Goal: Information Seeking & Learning: Learn about a topic

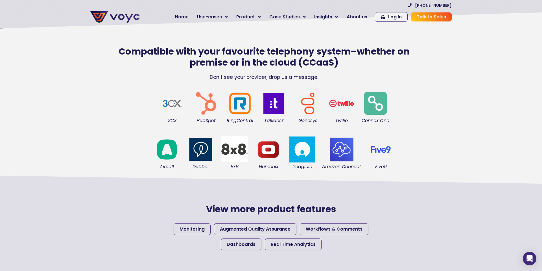
click at [306, 124] on figcaption "Genesys" at bounding box center [308, 120] width 28 height 6
click at [308, 121] on figcaption "Genesys" at bounding box center [308, 120] width 28 height 6
copy figcaption "Genesys"
click at [173, 122] on figcaption "3CX" at bounding box center [172, 120] width 28 height 6
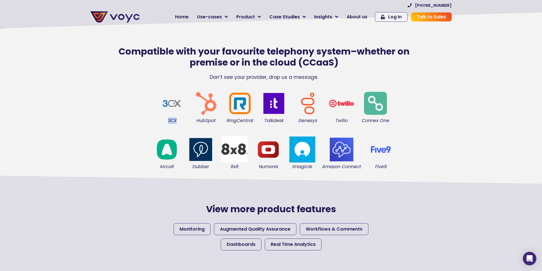
click at [173, 122] on figcaption "3CX" at bounding box center [172, 120] width 28 height 6
click at [280, 121] on figcaption "Talkdesk" at bounding box center [274, 120] width 28 height 6
copy figcaption "Talkdesk"
